Goal: Task Accomplishment & Management: Manage account settings

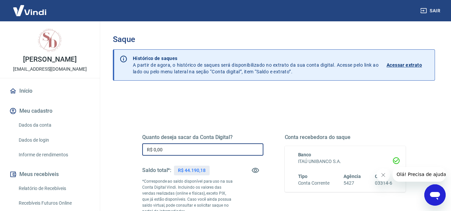
drag, startPoint x: 180, startPoint y: 147, endPoint x: 180, endPoint y: 151, distance: 4.3
click at [180, 148] on input "R$ 0,00" at bounding box center [202, 149] width 121 height 12
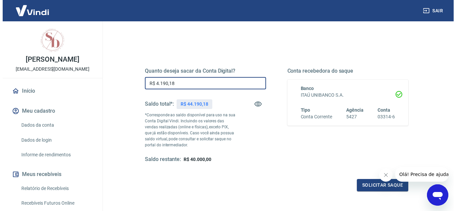
scroll to position [67, 0]
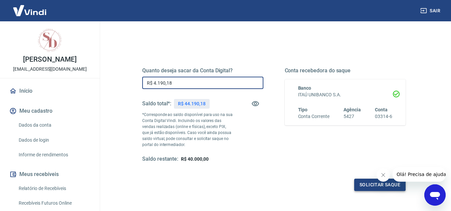
type input "R$ 4.190,18"
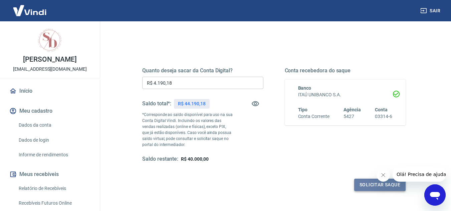
click at [371, 183] on button "Solicitar saque" at bounding box center [379, 185] width 51 height 12
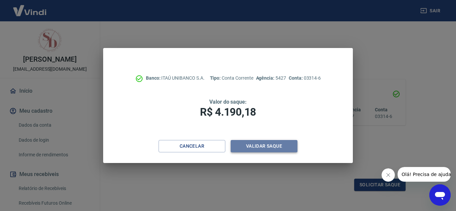
click at [275, 147] on button "Validar saque" at bounding box center [263, 146] width 67 height 12
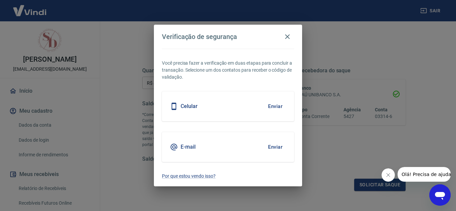
click at [275, 147] on button "Enviar" at bounding box center [275, 147] width 22 height 14
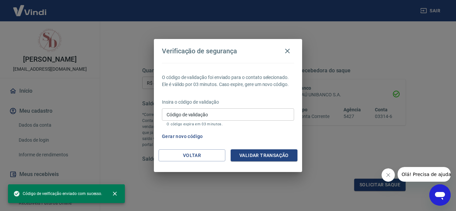
click at [211, 111] on input "Código de validação" at bounding box center [228, 114] width 132 height 12
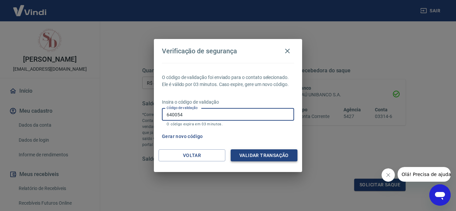
type input "640054"
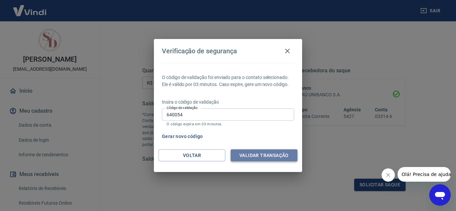
click at [268, 157] on button "Validar transação" at bounding box center [263, 155] width 67 height 12
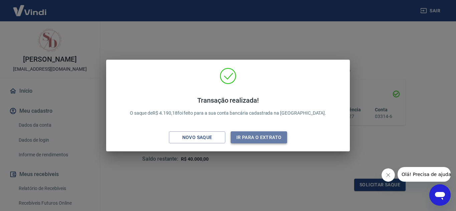
click at [266, 133] on button "Ir para o extrato" at bounding box center [258, 137] width 56 height 12
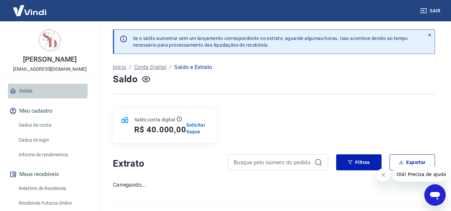
click at [33, 90] on link "Início" at bounding box center [50, 91] width 84 height 15
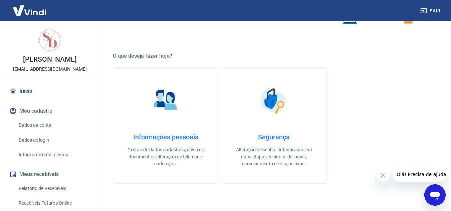
scroll to position [100, 0]
